Goal: Task Accomplishment & Management: Complete application form

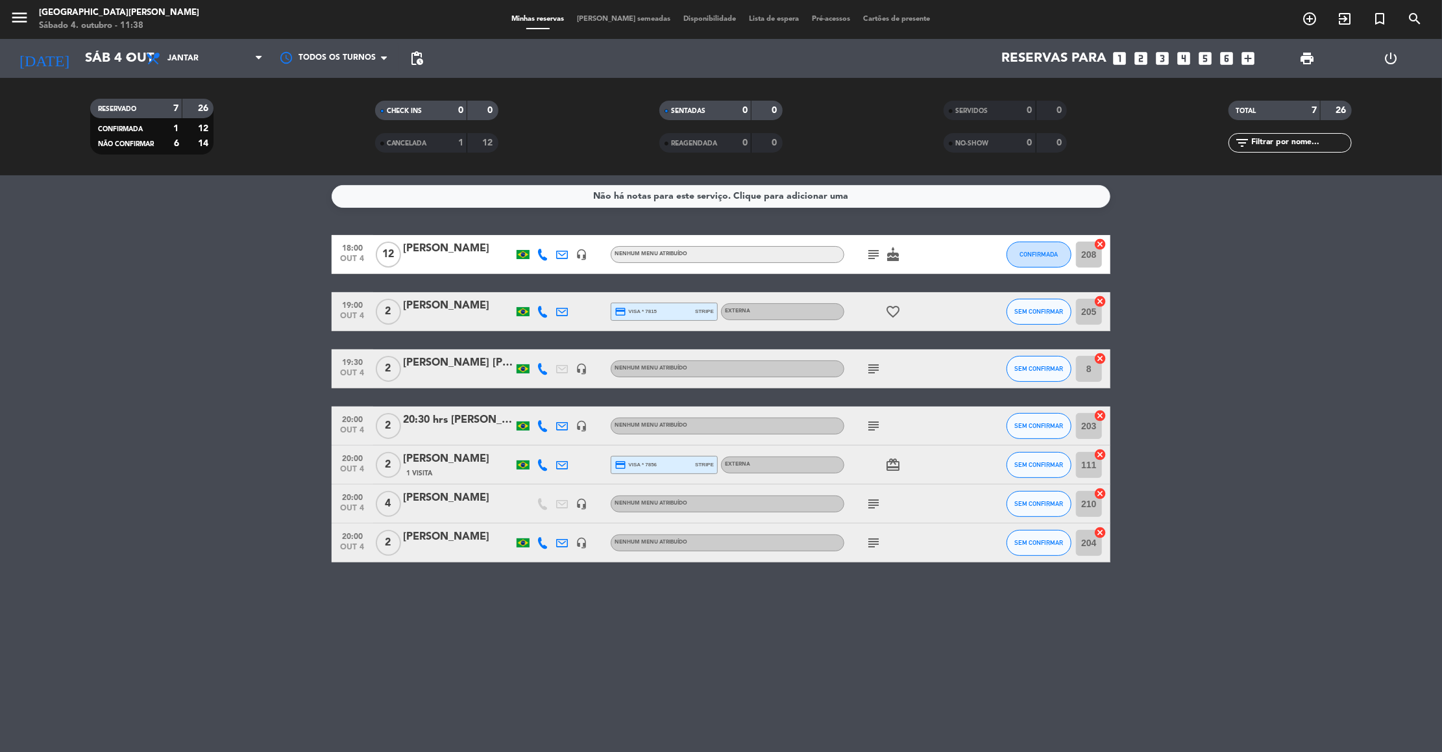
click at [1166, 52] on icon "looks_3" at bounding box center [1163, 58] width 17 height 17
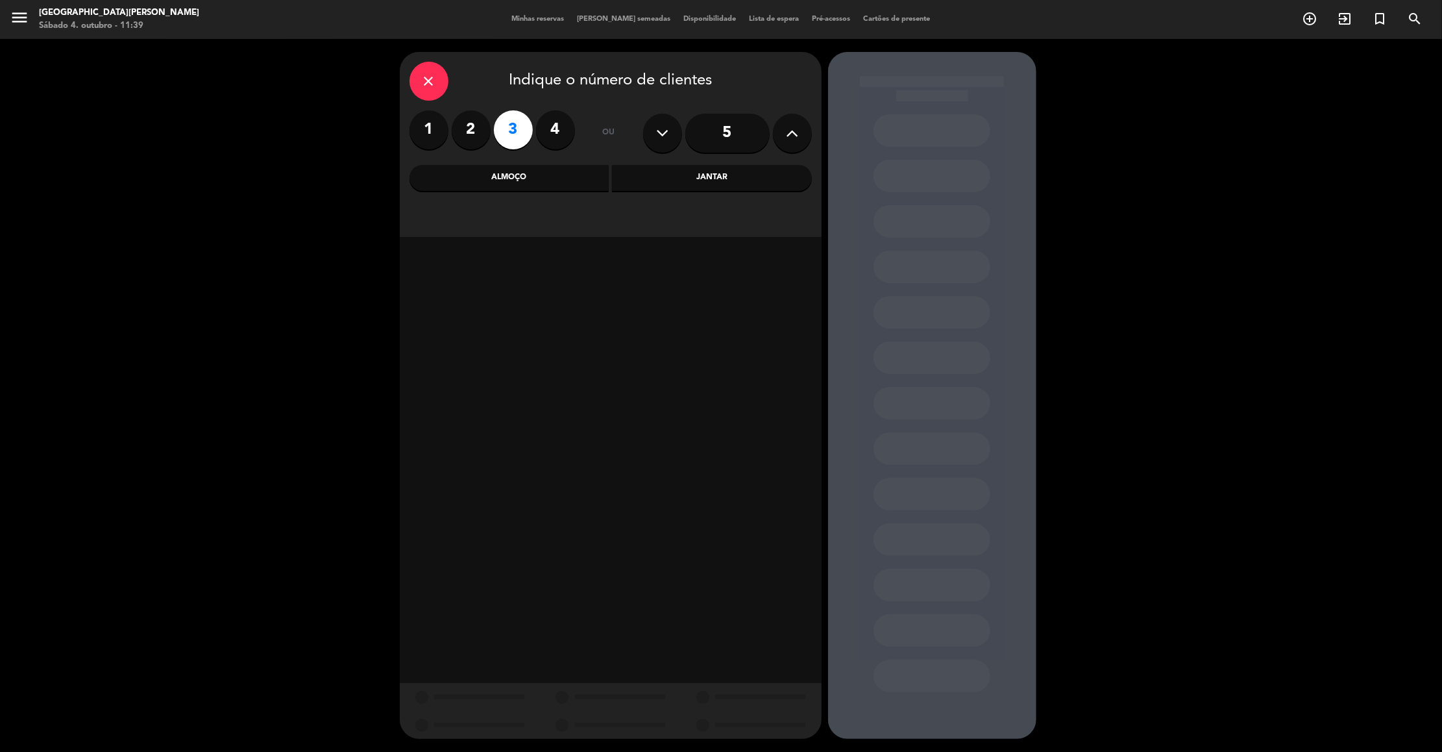
click at [528, 180] on div "Almoço" at bounding box center [510, 178] width 200 height 26
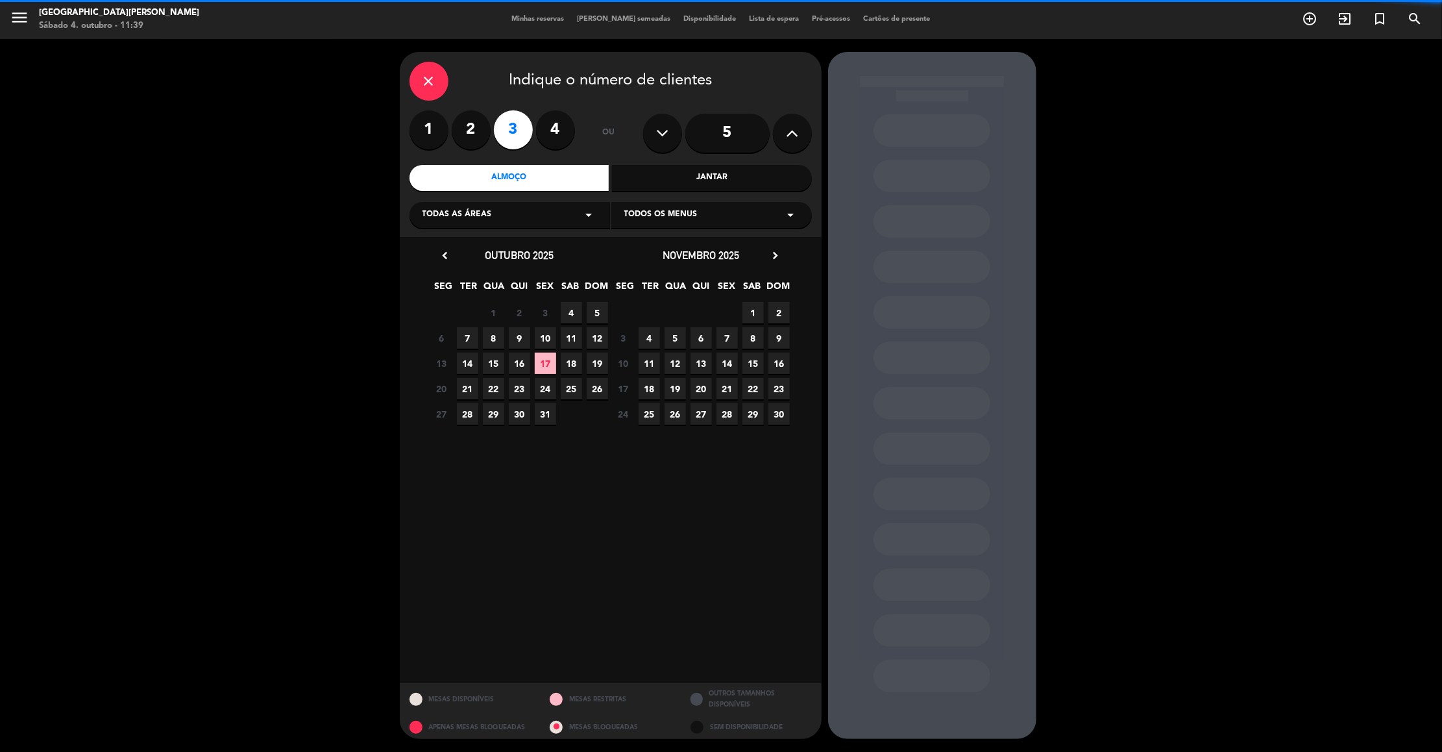
click at [499, 205] on div "Todas as áreas arrow_drop_down" at bounding box center [510, 215] width 201 height 26
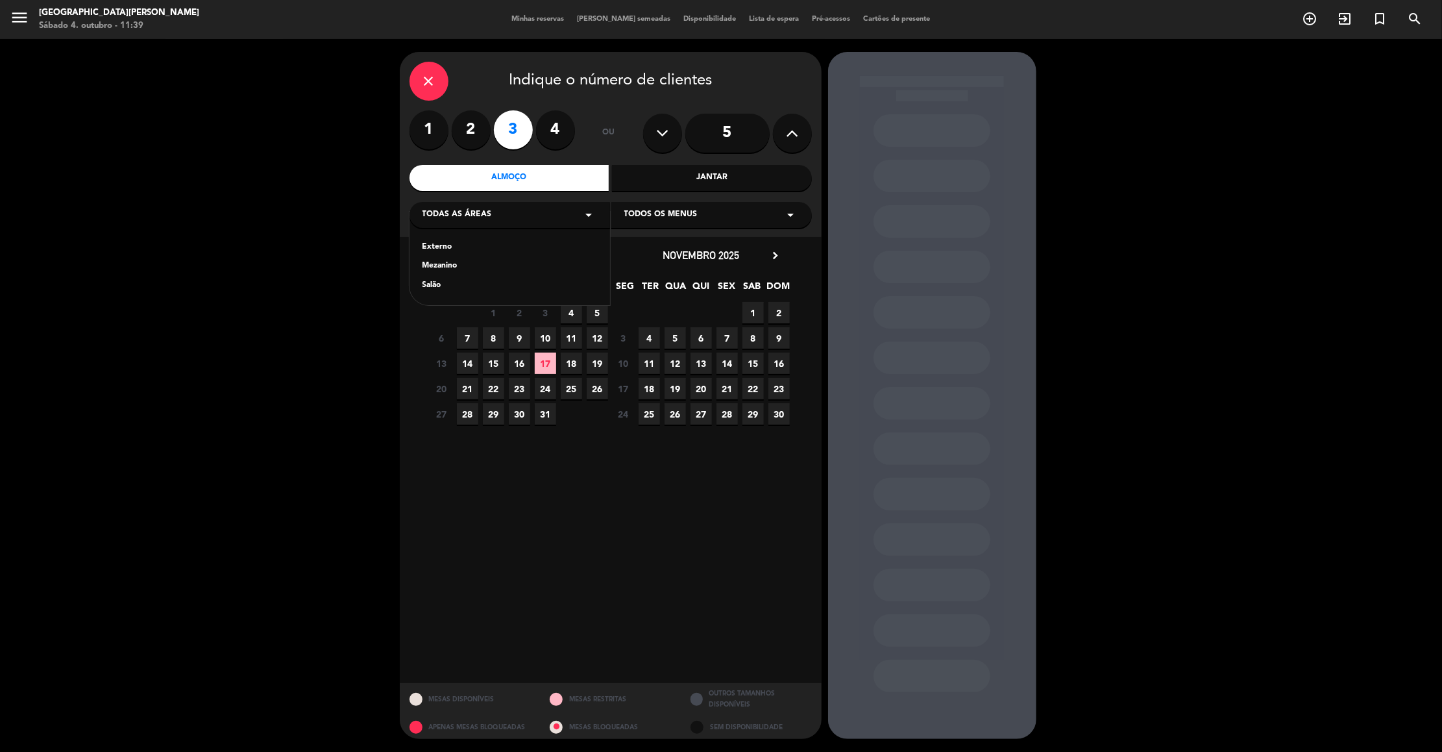
click at [449, 241] on div "Externo" at bounding box center [510, 247] width 175 height 13
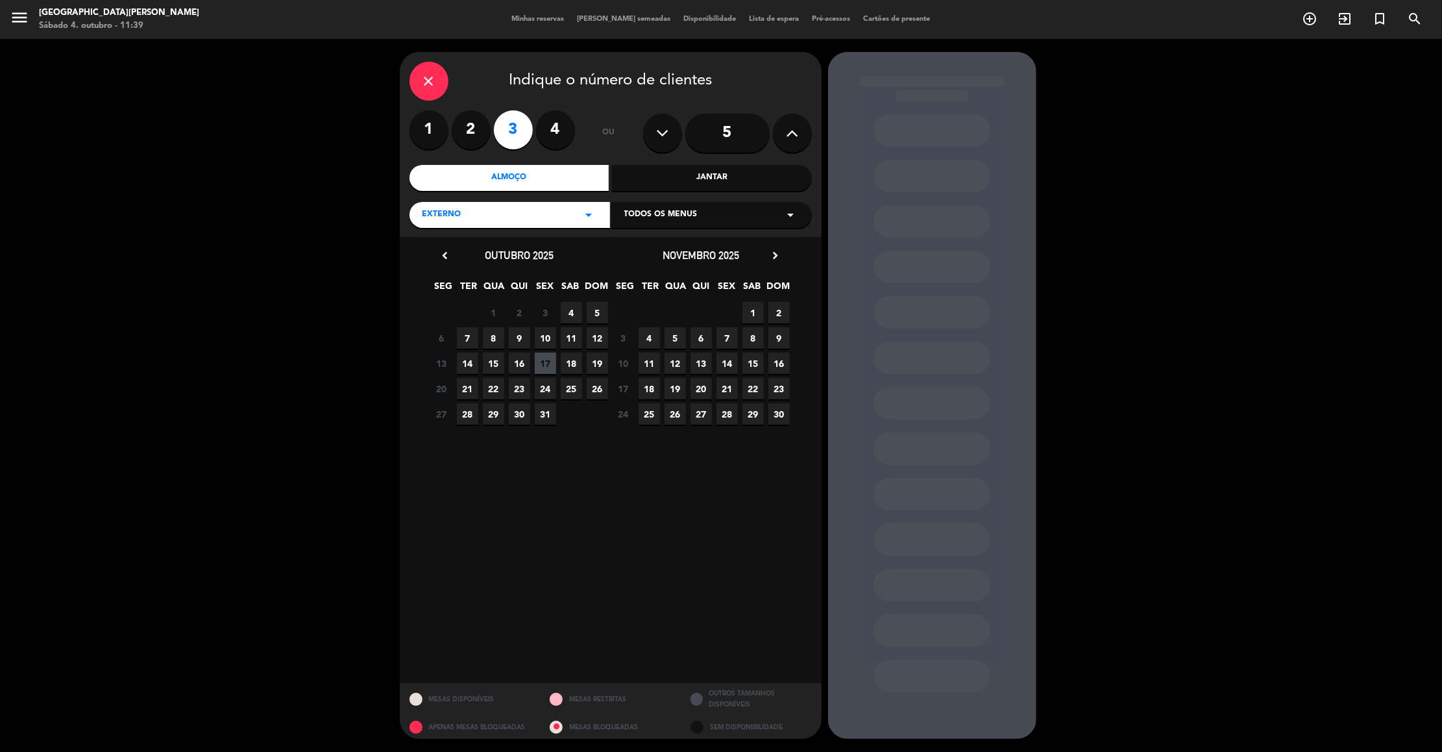
click at [600, 305] on span "5" at bounding box center [597, 312] width 21 height 21
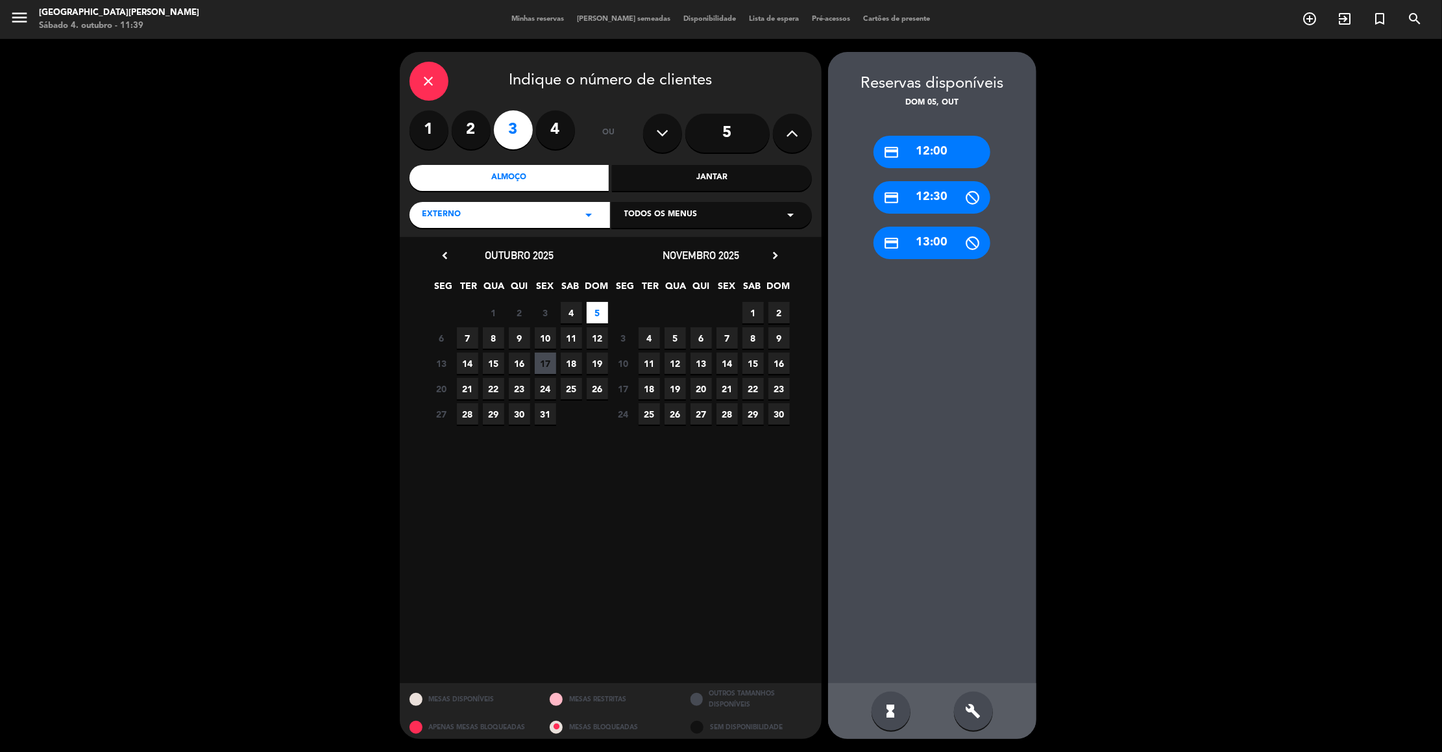
click at [931, 237] on div "credit_card 13:00" at bounding box center [932, 243] width 117 height 32
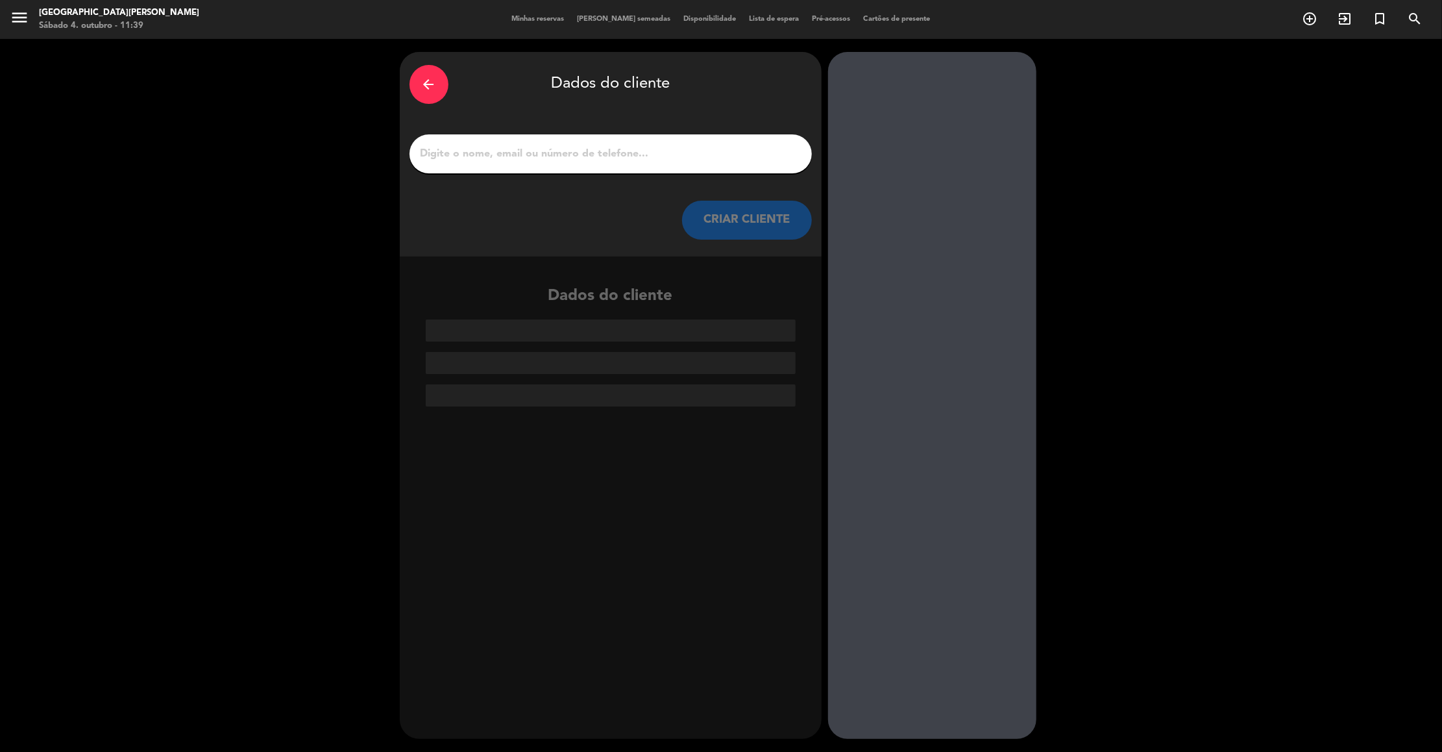
click at [524, 150] on input "1" at bounding box center [610, 154] width 383 height 18
paste input "[PERSON_NAME]"
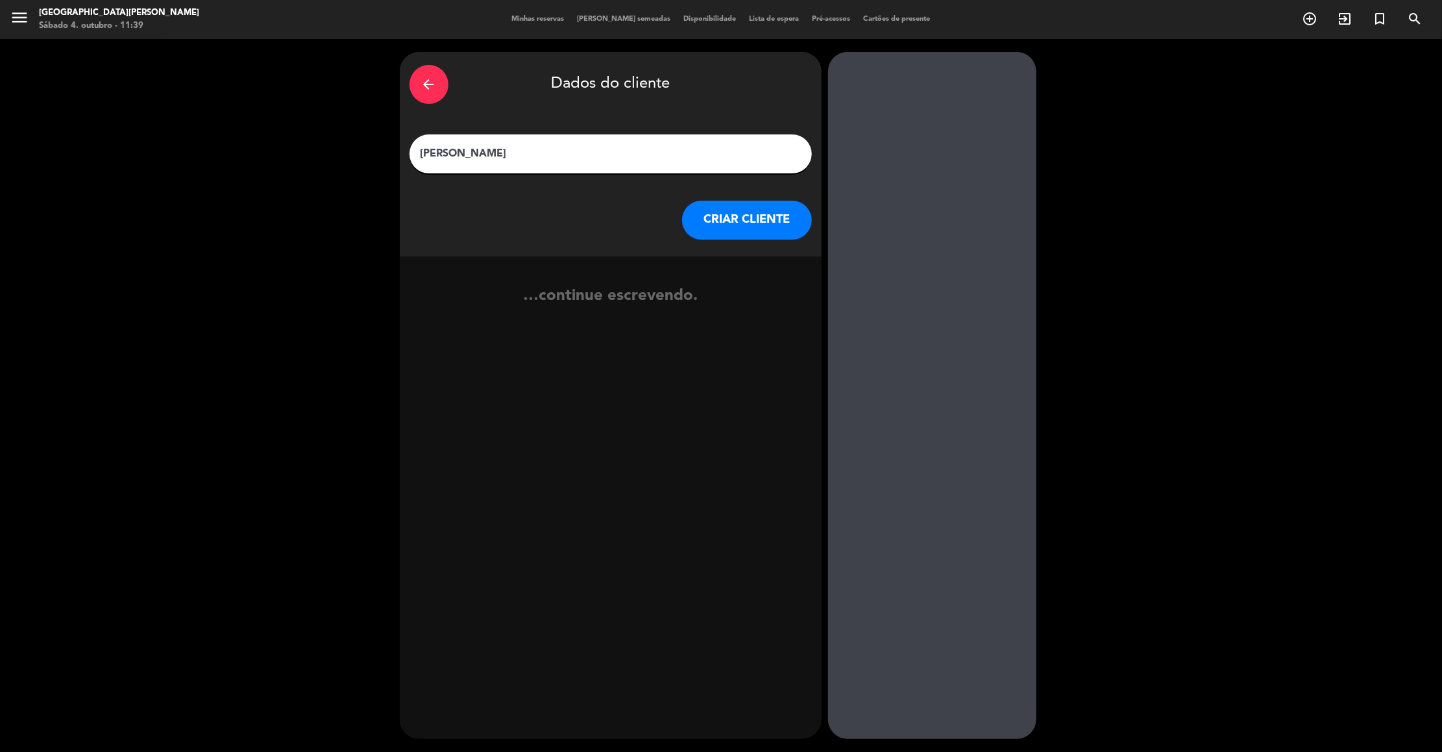
type input "[PERSON_NAME]"
click at [756, 213] on button "CRIAR CLIENTE" at bounding box center [747, 220] width 130 height 39
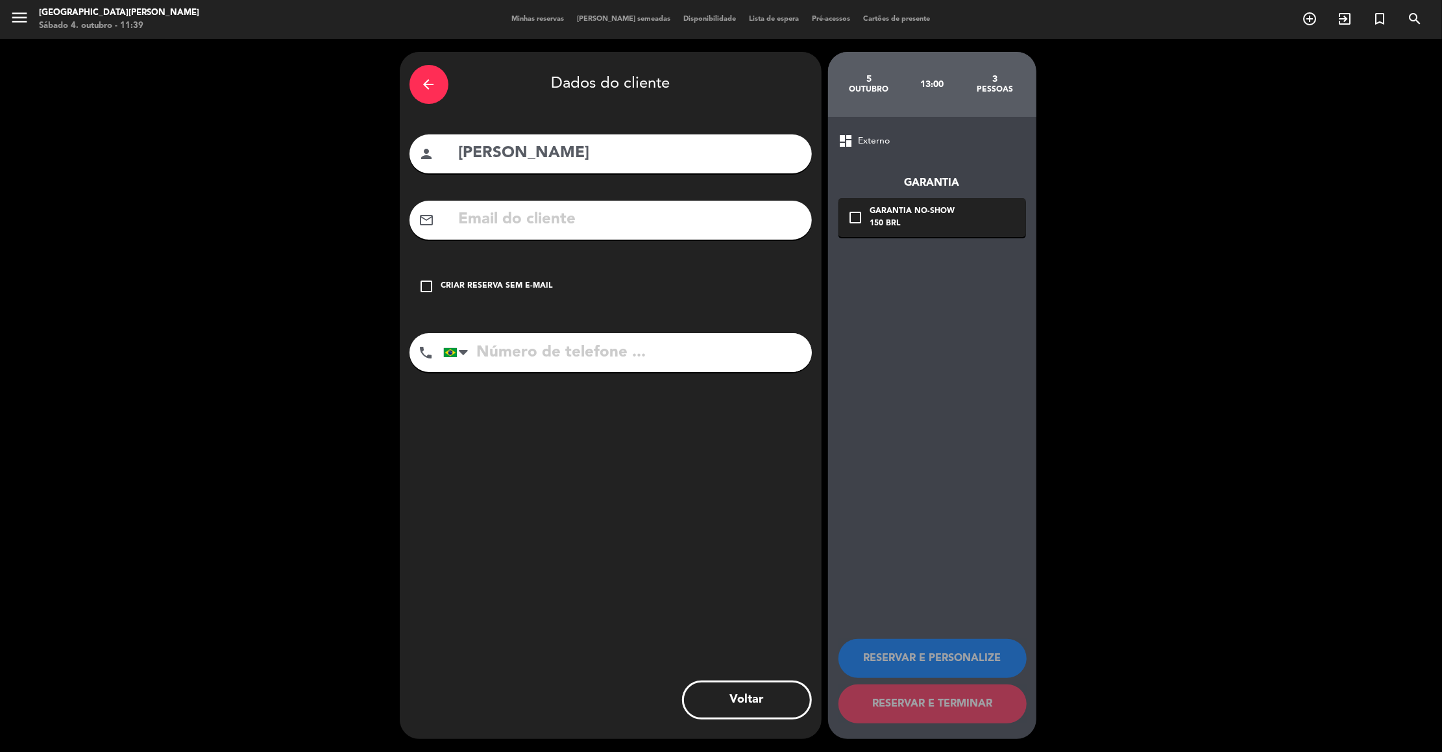
click at [433, 294] on div "check_box_outline_blank Criar reserva sem e-mail" at bounding box center [611, 286] width 402 height 39
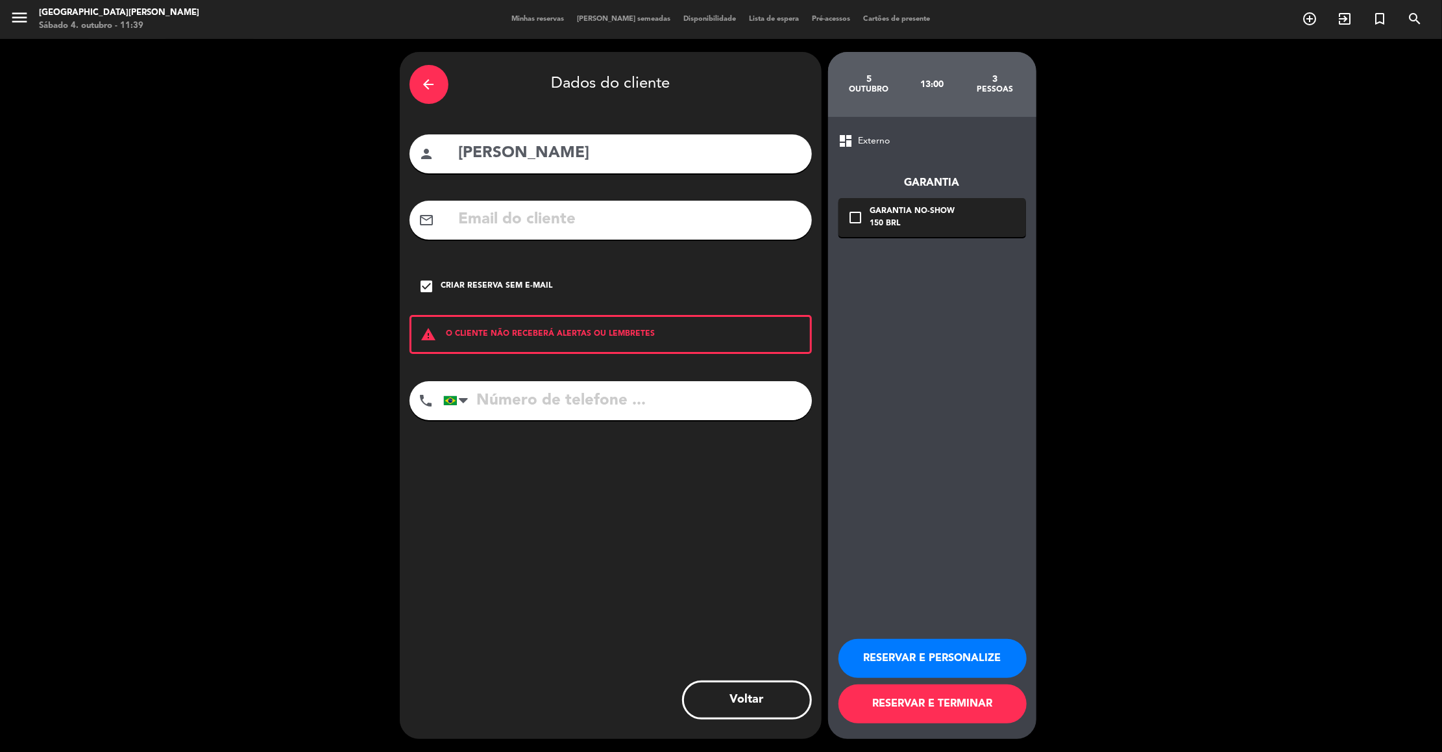
click at [488, 396] on input "tel" at bounding box center [627, 400] width 369 height 39
paste input "11 97390-6937"
type input "11 97390-6937"
click at [971, 641] on button "RESERVAR E PERSONALIZE" at bounding box center [933, 658] width 188 height 39
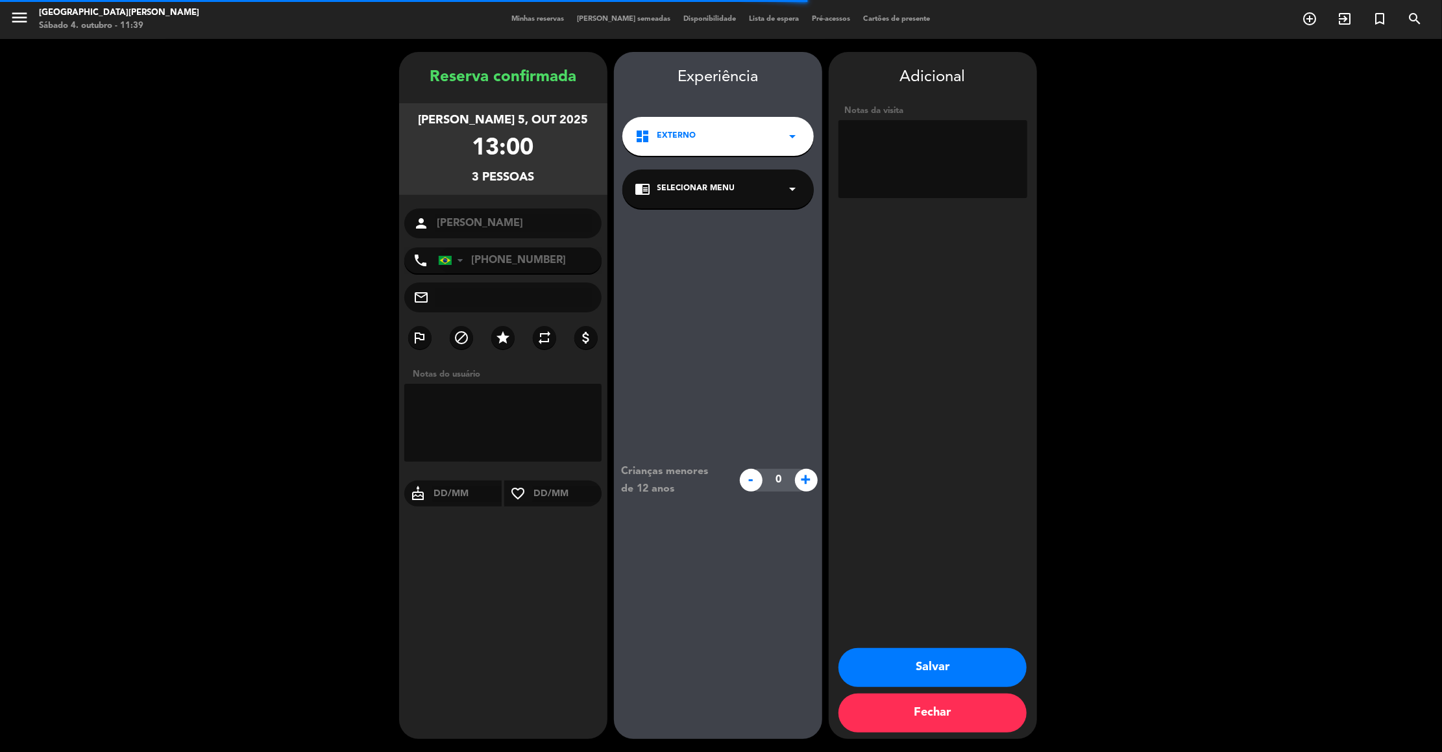
click at [882, 142] on textarea at bounding box center [933, 159] width 189 height 78
type textarea "104 / EXTERNO / W"
click at [932, 663] on button "Salvar" at bounding box center [933, 667] width 188 height 39
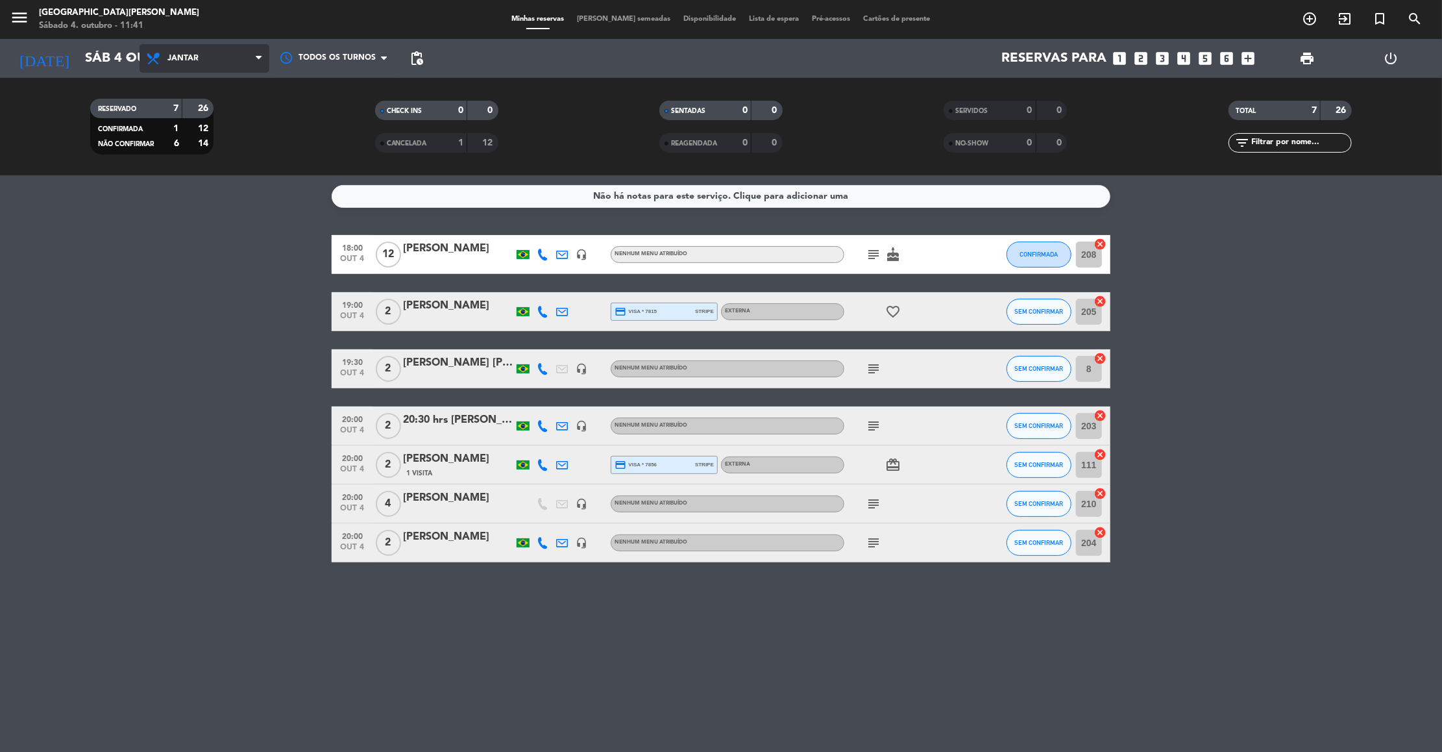
click at [196, 57] on span "Jantar" at bounding box center [182, 58] width 31 height 9
click at [167, 115] on div "menu [GEOGRAPHIC_DATA] 4. outubro - 11:41 Minhas reservas Mesas semeadas Dispon…" at bounding box center [721, 87] width 1442 height 175
